Goal: Find specific page/section: Find specific page/section

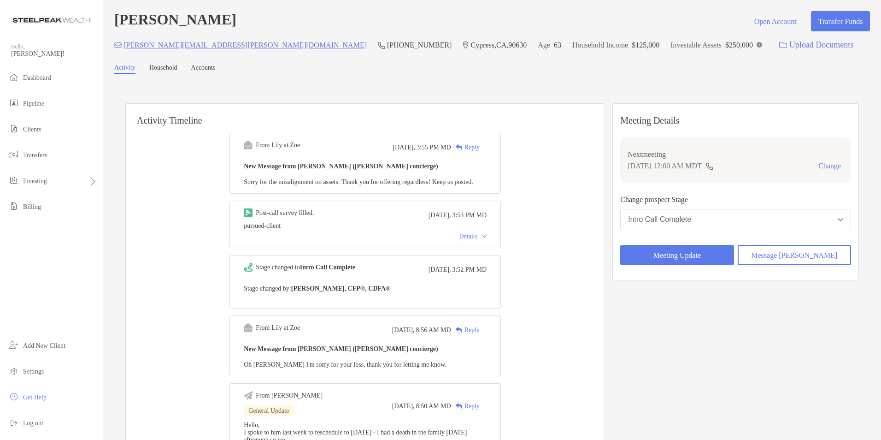
drag, startPoint x: 441, startPoint y: 10, endPoint x: 424, endPoint y: 3, distance: 18.2
click at [441, 10] on div "Alan Hotchkiss Open Account Transfer Funds hotchkiss.alan@gmail.com (510) 415-8…" at bounding box center [492, 429] width 778 height 859
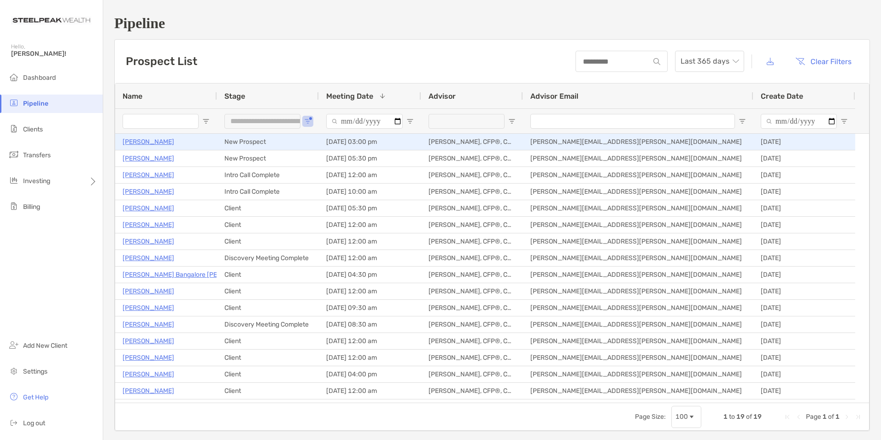
click at [144, 141] on p "[PERSON_NAME]" at bounding box center [149, 142] width 52 height 12
